Goal: Task Accomplishment & Management: Complete application form

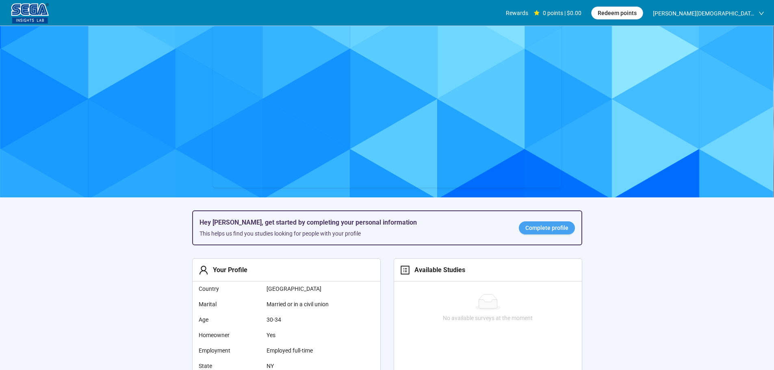
scroll to position [41, 0]
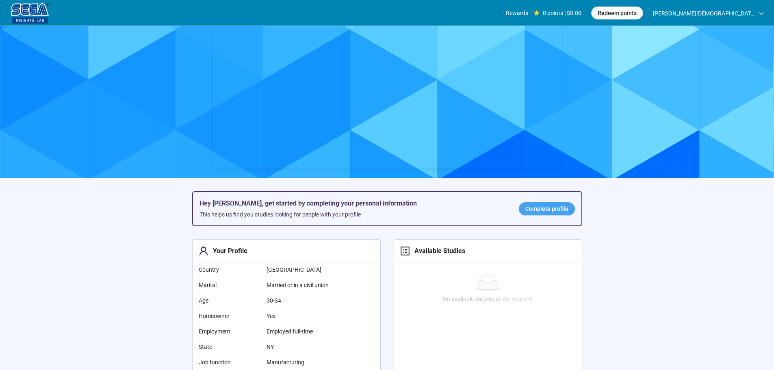
click at [541, 209] on span "Complete profile" at bounding box center [547, 208] width 43 height 9
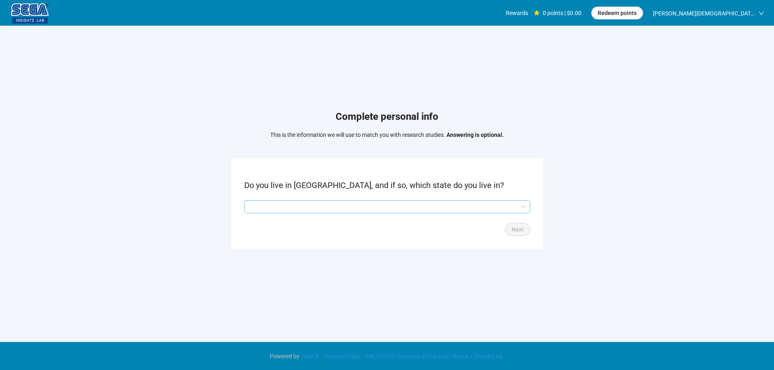
click at [424, 202] on input "search" at bounding box center [387, 207] width 276 height 12
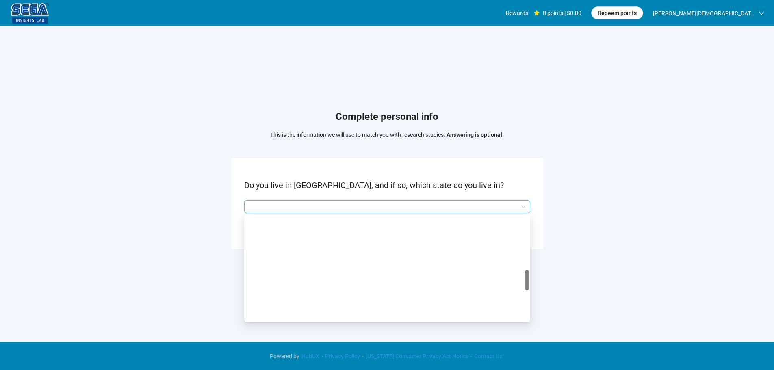
scroll to position [325, 0]
click at [274, 314] on p "[US_STATE]" at bounding box center [387, 314] width 273 height 9
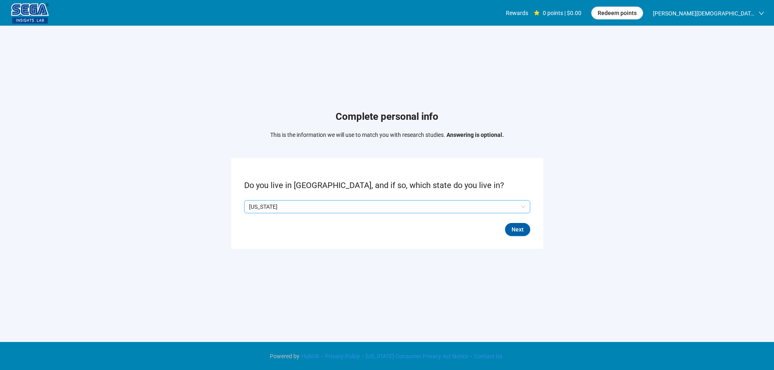
drag, startPoint x: 523, startPoint y: 226, endPoint x: 451, endPoint y: 228, distance: 71.6
click at [522, 227] on span "Next" at bounding box center [518, 229] width 12 height 9
click at [277, 208] on p "No" at bounding box center [276, 206] width 7 height 9
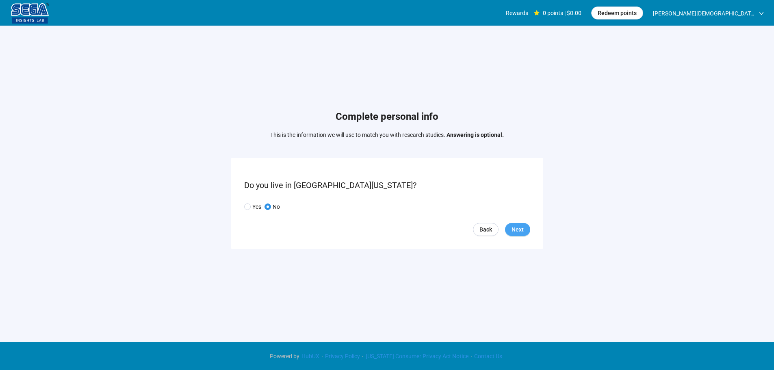
click at [521, 226] on span "Next" at bounding box center [518, 229] width 12 height 9
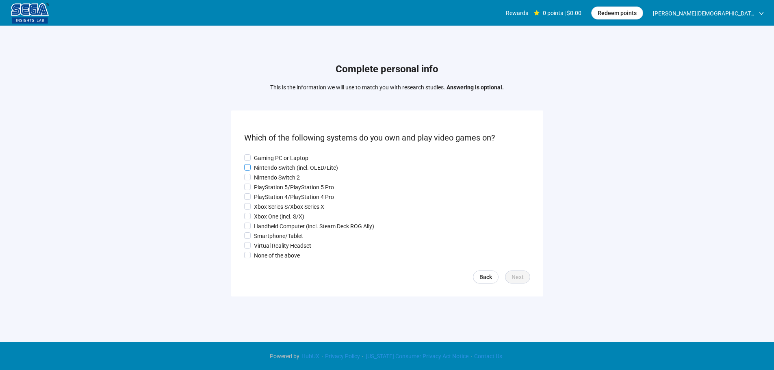
drag, startPoint x: 268, startPoint y: 154, endPoint x: 266, endPoint y: 163, distance: 10.1
click at [268, 154] on p "Gaming PC or Laptop" at bounding box center [281, 158] width 54 height 9
click at [266, 166] on p "Nintendo Switch (incl. OLED/Lite)" at bounding box center [296, 167] width 84 height 9
click at [265, 183] on p "PlayStation 5/PlayStation 5 Pro" at bounding box center [294, 187] width 80 height 9
drag, startPoint x: 265, startPoint y: 189, endPoint x: 264, endPoint y: 202, distance: 12.2
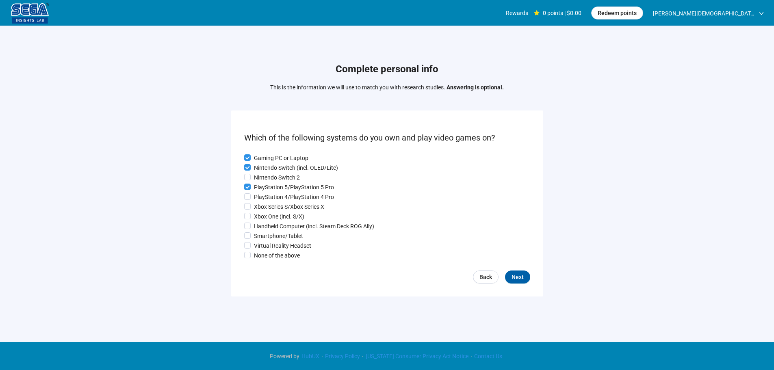
click at [265, 192] on div "Gaming PC or Laptop Nintendo Switch (incl. OLED/Lite) Nintendo Switch 2 PlaySta…" at bounding box center [387, 207] width 286 height 107
drag, startPoint x: 264, startPoint y: 203, endPoint x: 264, endPoint y: 214, distance: 11.0
click at [264, 206] on p "Xbox Series S/Xbox Series X" at bounding box center [289, 206] width 70 height 9
click at [264, 214] on p "Xbox One (incl. S/X)" at bounding box center [279, 216] width 50 height 9
click at [268, 174] on p "Nintendo Switch 2" at bounding box center [277, 177] width 46 height 9
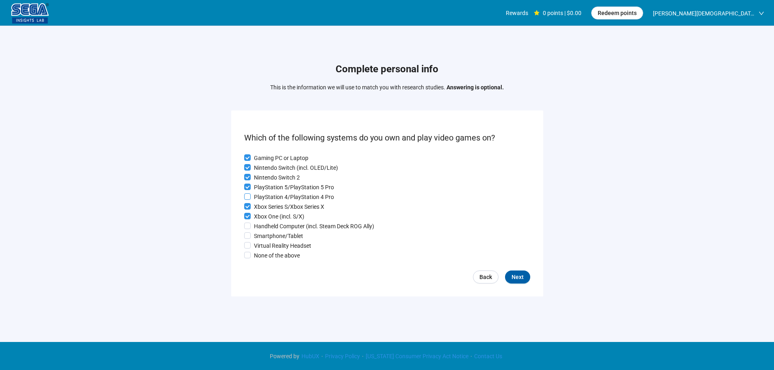
drag, startPoint x: 263, startPoint y: 196, endPoint x: 268, endPoint y: 221, distance: 25.0
click at [263, 196] on p "PlayStation 4/PlayStation 4 Pro" at bounding box center [294, 197] width 80 height 9
click at [268, 221] on p "Xbox One (incl. S/X)" at bounding box center [279, 216] width 50 height 9
click at [268, 229] on p "Handheld Computer (incl. Steam Deck ROG Ally)" at bounding box center [314, 226] width 120 height 9
click at [268, 239] on p "Smartphone/Tablet" at bounding box center [278, 236] width 49 height 9
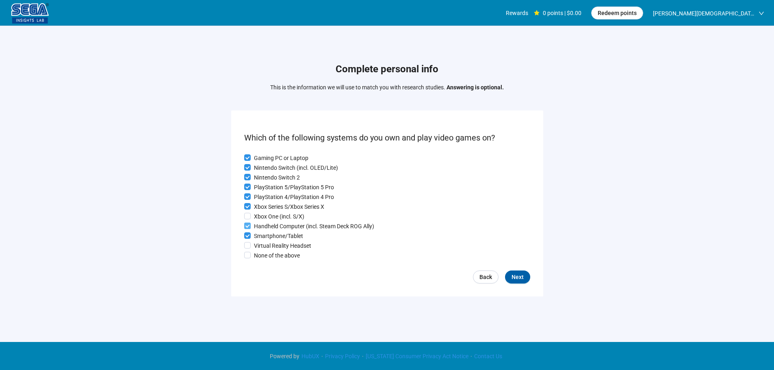
click at [274, 225] on p "Handheld Computer (incl. Steam Deck ROG Ally)" at bounding box center [314, 226] width 120 height 9
click at [272, 216] on p "Xbox One (incl. S/X)" at bounding box center [279, 216] width 50 height 9
click at [271, 232] on div "Gaming PC or Laptop Nintendo Switch (incl. OLED/Lite) Nintendo Switch 2 PlaySta…" at bounding box center [387, 207] width 286 height 107
click at [264, 226] on p "Handheld Computer (incl. Steam Deck ROG Ally)" at bounding box center [314, 226] width 120 height 9
click at [264, 244] on p "Virtual Reality Headset" at bounding box center [282, 245] width 57 height 9
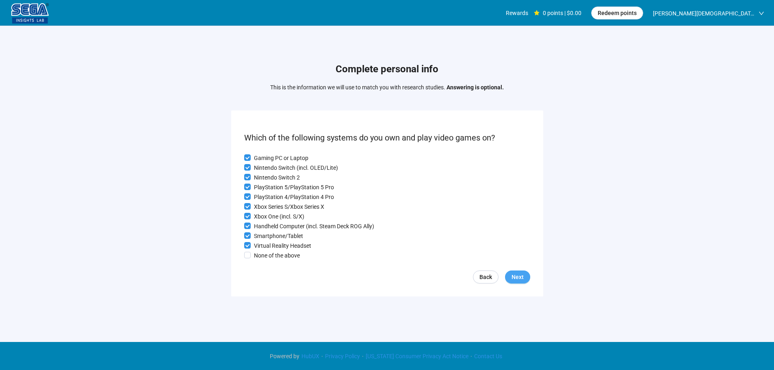
click at [525, 276] on button "Next" at bounding box center [517, 277] width 25 height 13
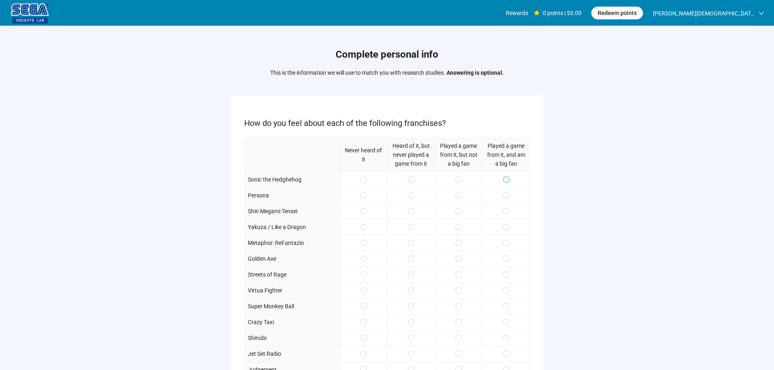
click at [509, 184] on label at bounding box center [506, 179] width 7 height 9
click at [509, 196] on span at bounding box center [506, 195] width 7 height 7
click at [458, 220] on div at bounding box center [459, 227] width 48 height 16
click at [462, 229] on span at bounding box center [459, 227] width 7 height 7
drag, startPoint x: 461, startPoint y: 258, endPoint x: 465, endPoint y: 270, distance: 12.7
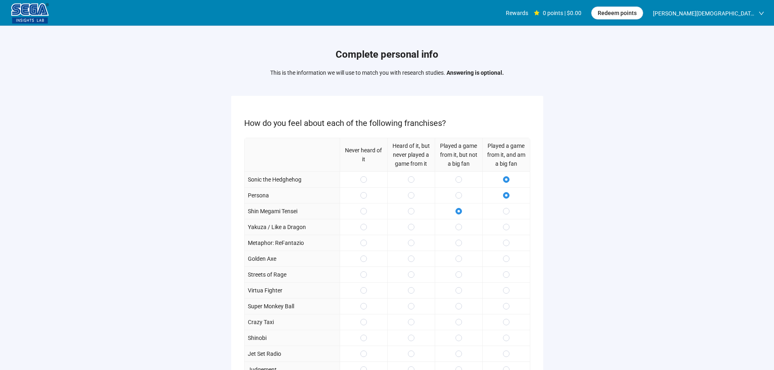
click at [463, 263] on div at bounding box center [459, 259] width 48 height 16
click at [465, 272] on div at bounding box center [459, 275] width 48 height 16
click at [504, 257] on span at bounding box center [506, 259] width 7 height 7
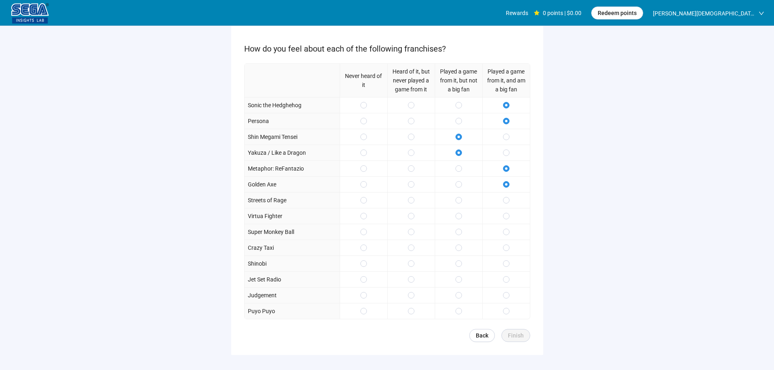
scroll to position [119, 0]
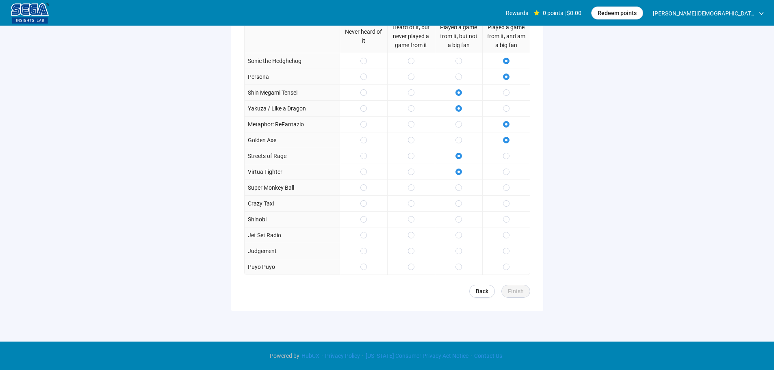
click at [463, 205] on div at bounding box center [459, 204] width 48 height 16
click at [509, 187] on span at bounding box center [506, 188] width 7 height 7
click at [507, 265] on span at bounding box center [506, 267] width 7 height 7
click at [514, 290] on span "Finish" at bounding box center [516, 291] width 16 height 9
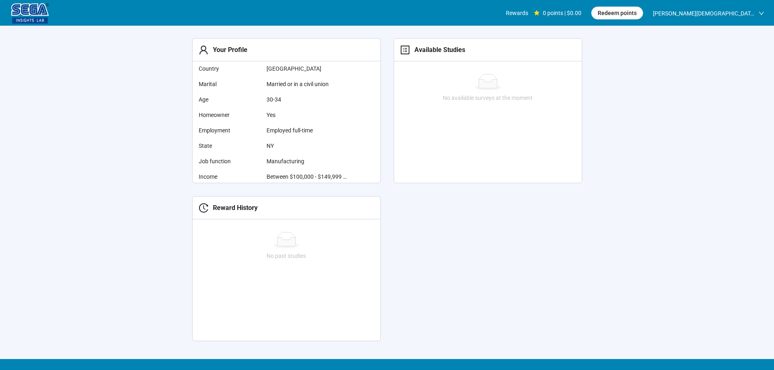
scroll to position [213, 0]
